Goal: Browse casually

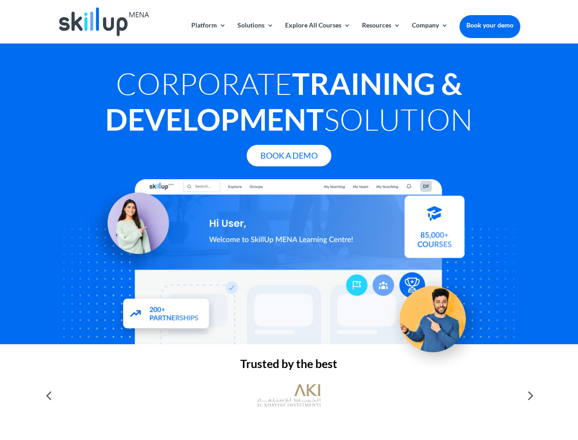
click at [289, 220] on div at bounding box center [289, 261] width 463 height 165
click at [255, 33] on link "Solutions" at bounding box center [256, 33] width 36 height 22
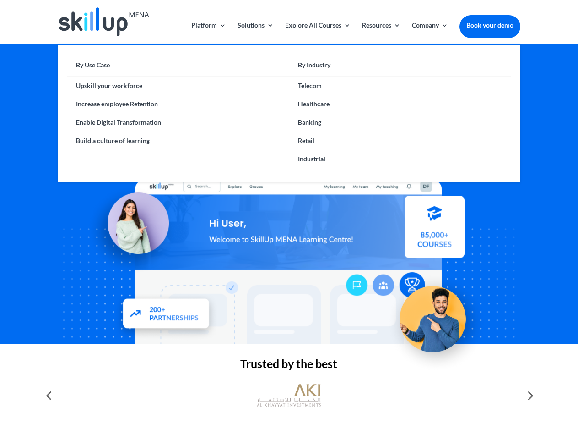
click at [317, 33] on link "Explore All Courses" at bounding box center [317, 33] width 65 height 22
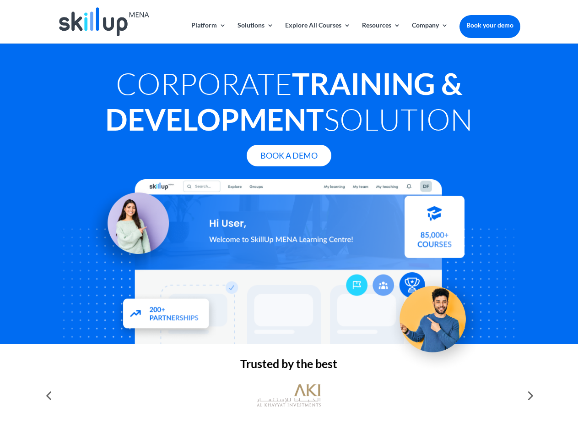
click at [381, 33] on link "Resources" at bounding box center [381, 33] width 38 height 22
click at [430, 33] on link "Company" at bounding box center [430, 33] width 36 height 22
click at [289, 395] on img at bounding box center [289, 395] width 64 height 32
